Goal: Navigation & Orientation: Understand site structure

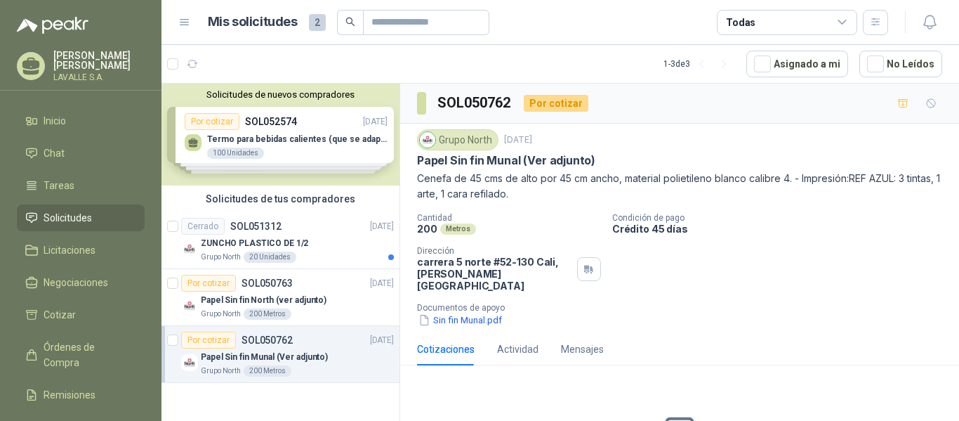
scroll to position [48, 0]
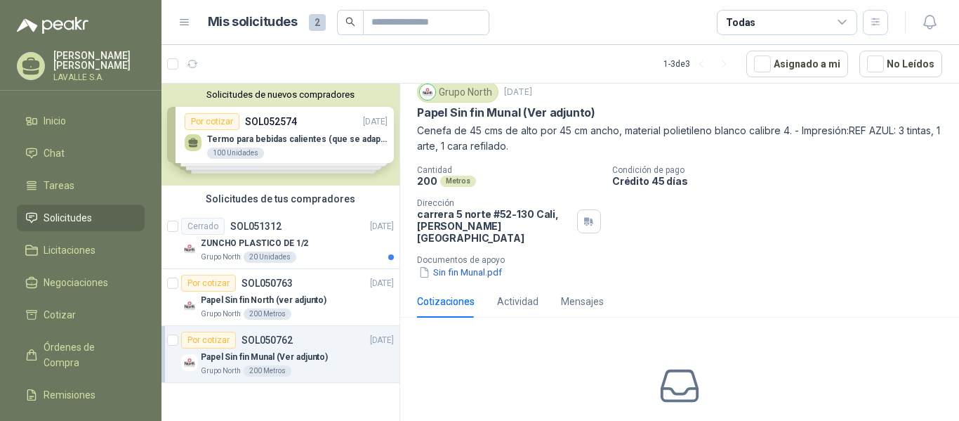
click at [317, 17] on span "2" at bounding box center [317, 22] width 17 height 17
click at [86, 244] on span "Licitaciones" at bounding box center [70, 249] width 52 height 15
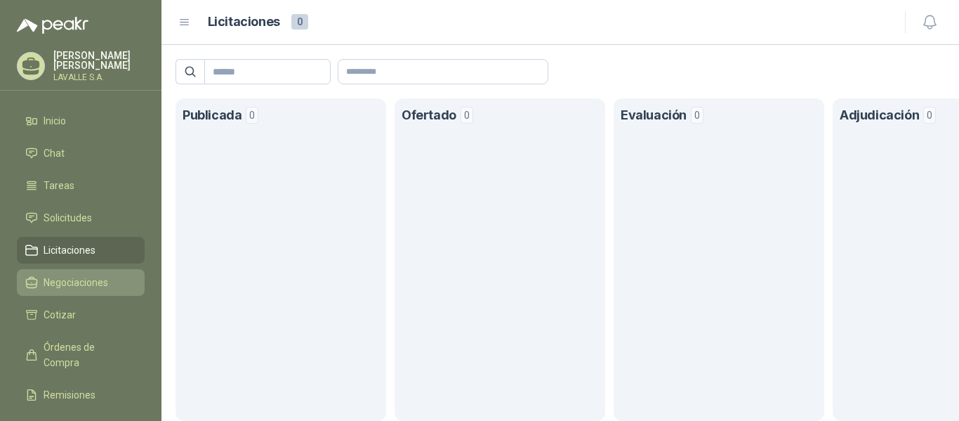
click at [81, 287] on span "Negociaciones" at bounding box center [76, 282] width 65 height 15
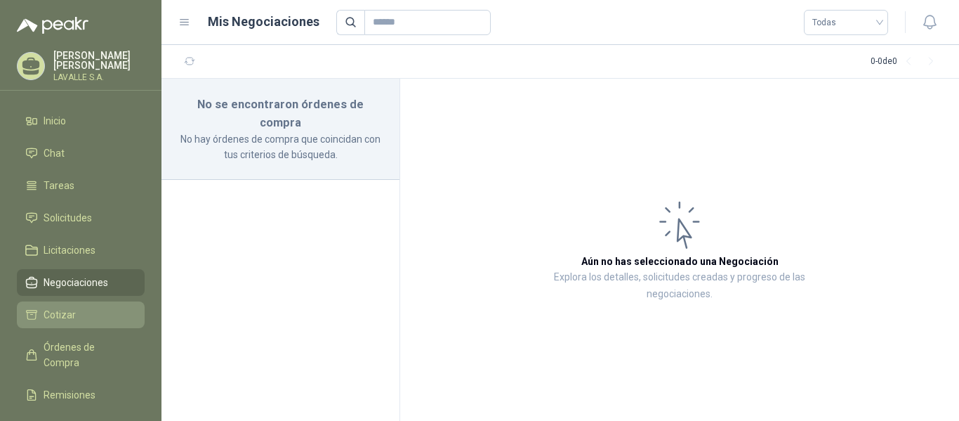
click at [62, 310] on span "Cotizar" at bounding box center [60, 314] width 32 height 15
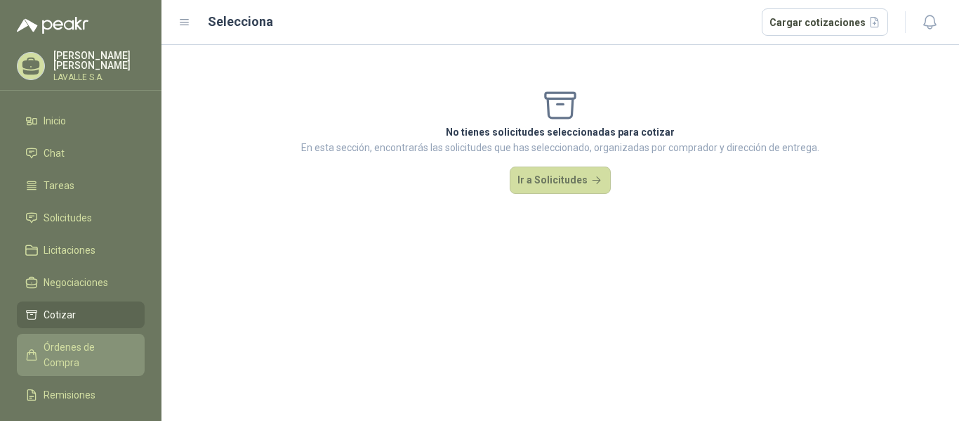
click at [79, 350] on span "Órdenes de Compra" at bounding box center [88, 354] width 88 height 31
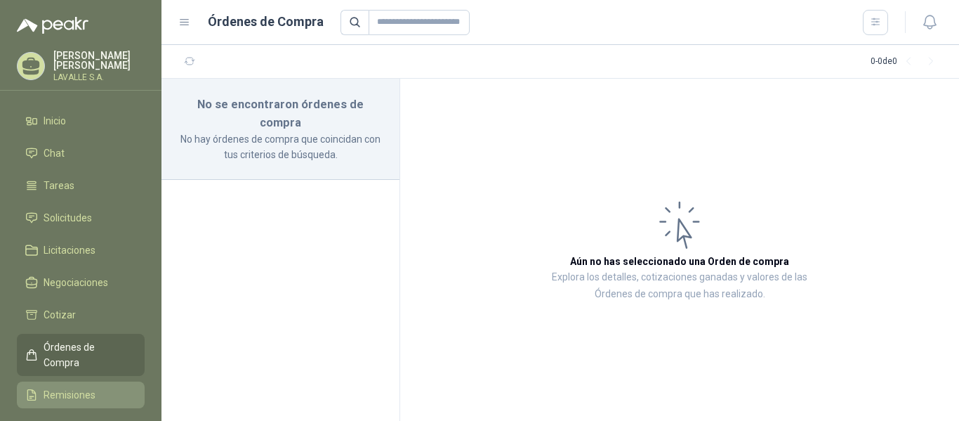
click at [77, 381] on link "Remisiones" at bounding box center [81, 394] width 128 height 27
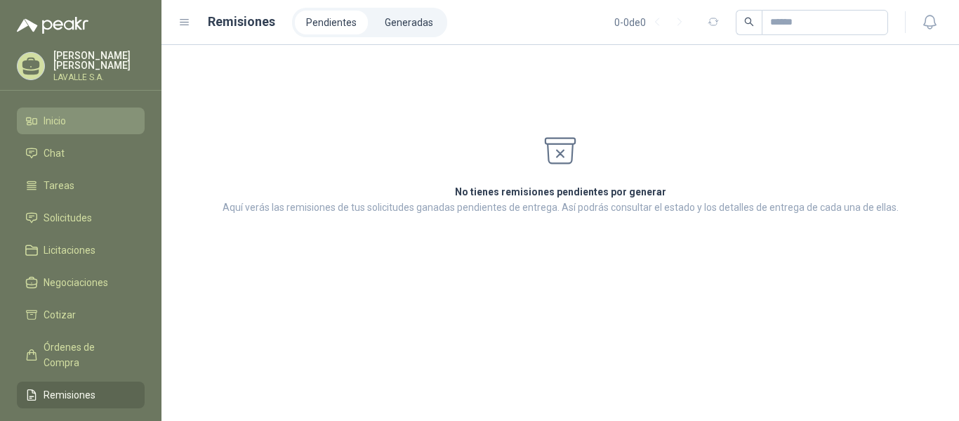
click at [88, 119] on li "Inicio" at bounding box center [80, 120] width 111 height 15
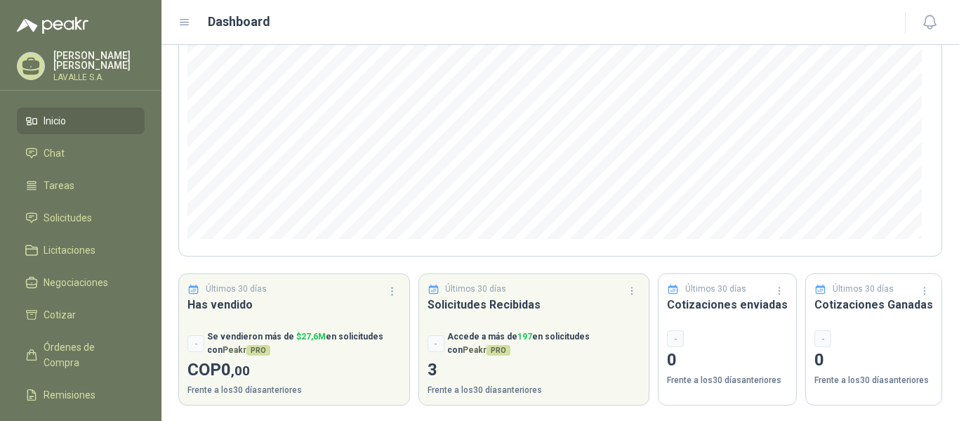
scroll to position [212, 0]
click at [49, 123] on span "Inicio" at bounding box center [55, 120] width 22 height 15
